Goal: Use online tool/utility: Utilize a website feature to perform a specific function

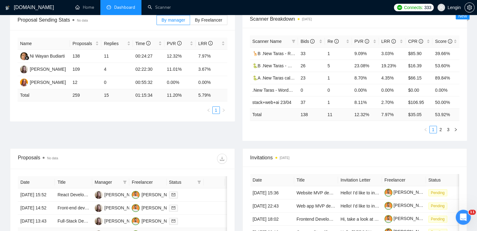
scroll to position [1, 0]
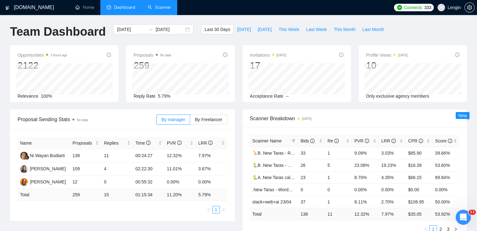
click at [153, 5] on link "Scanner" at bounding box center [159, 7] width 23 height 5
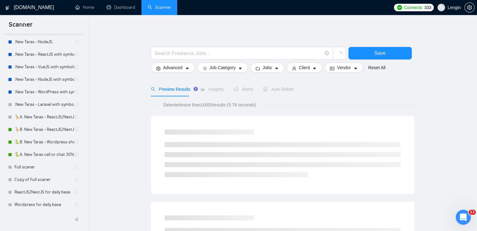
scroll to position [7, 0]
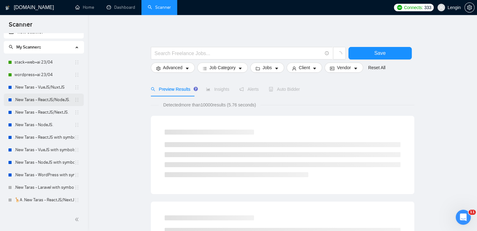
click at [60, 102] on link ".New Taras - ReactJS/NodeJS." at bounding box center [44, 100] width 60 height 13
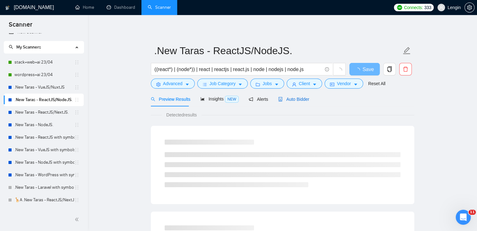
click at [290, 101] on span "Auto Bidder" at bounding box center [293, 99] width 31 height 5
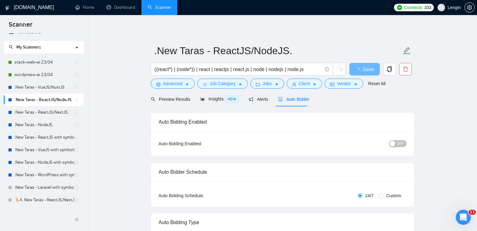
radio input "false"
radio input "true"
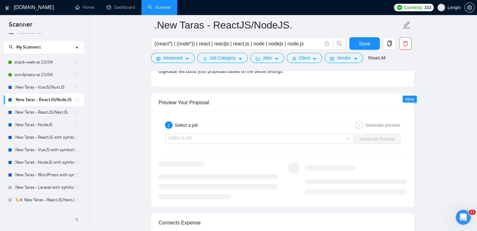
scroll to position [1281, 0]
click at [348, 139] on div "Select a job" at bounding box center [259, 139] width 189 height 10
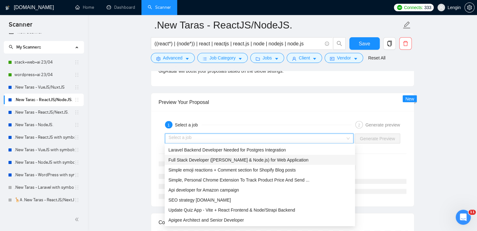
click at [270, 161] on span "Full Stack Developer ([PERSON_NAME] & Node.js) for Web Application" at bounding box center [238, 160] width 140 height 5
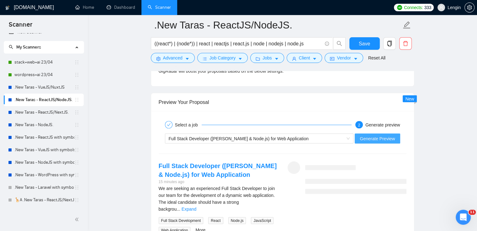
click at [379, 139] on span "Generate Preview" at bounding box center [376, 138] width 35 height 7
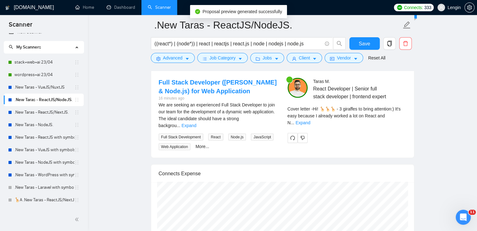
scroll to position [1366, 0]
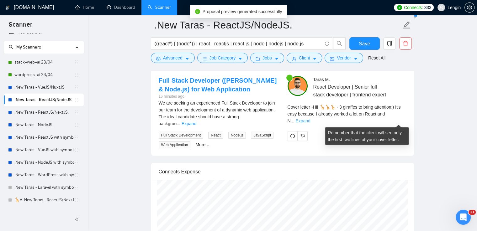
click at [310, 121] on link "Expand" at bounding box center [302, 120] width 15 height 5
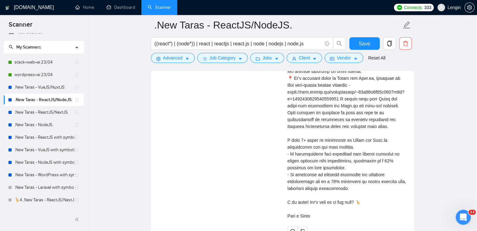
scroll to position [1455, 0]
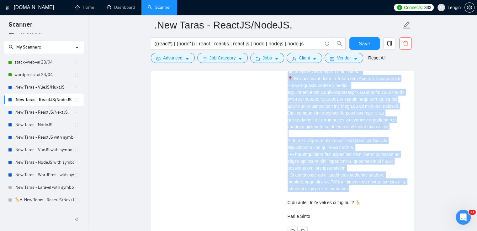
drag, startPoint x: 288, startPoint y: 78, endPoint x: 333, endPoint y: 195, distance: 125.5
click at [333, 195] on div "Cover letter" at bounding box center [346, 120] width 119 height 200
copy div "project relevant to your request: 📍 It's platform based on React and Next.js, d…"
